Goal: Information Seeking & Learning: Learn about a topic

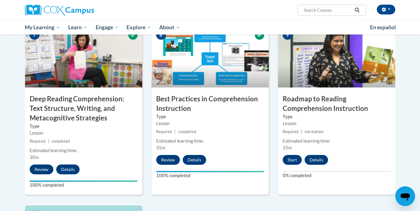
scroll to position [476, 0]
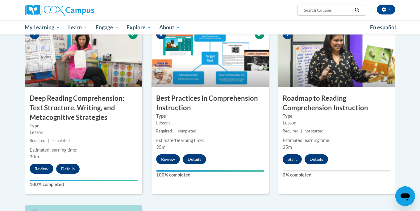
click at [293, 158] on button "Start" at bounding box center [292, 160] width 19 height 10
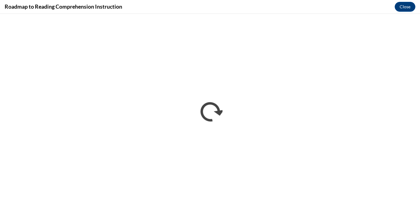
scroll to position [0, 0]
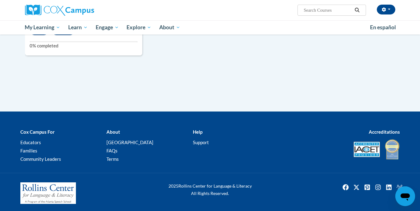
scroll to position [785, 0]
